Goal: Information Seeking & Learning: Learn about a topic

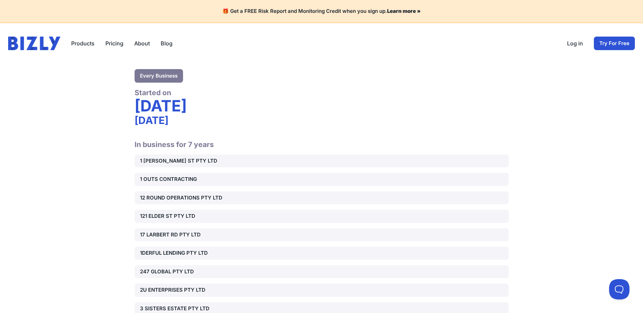
scroll to position [13056, 0]
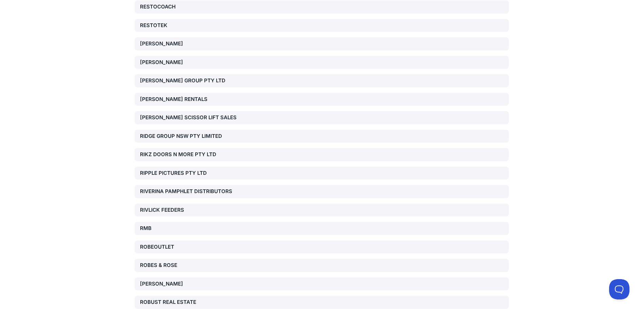
click at [168, 207] on div "RIVLICK FEEDERS" at bounding box center [199, 211] width 119 height 8
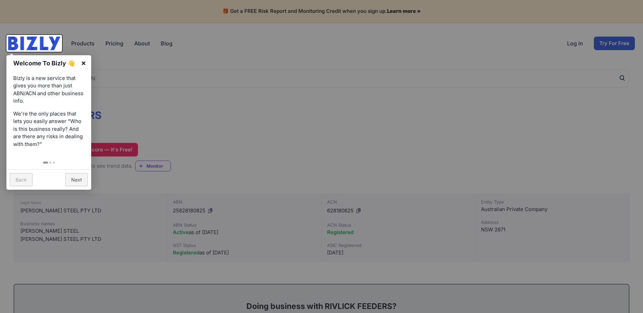
click at [84, 63] on link "×" at bounding box center [83, 62] width 15 height 15
